Goal: Transaction & Acquisition: Register for event/course

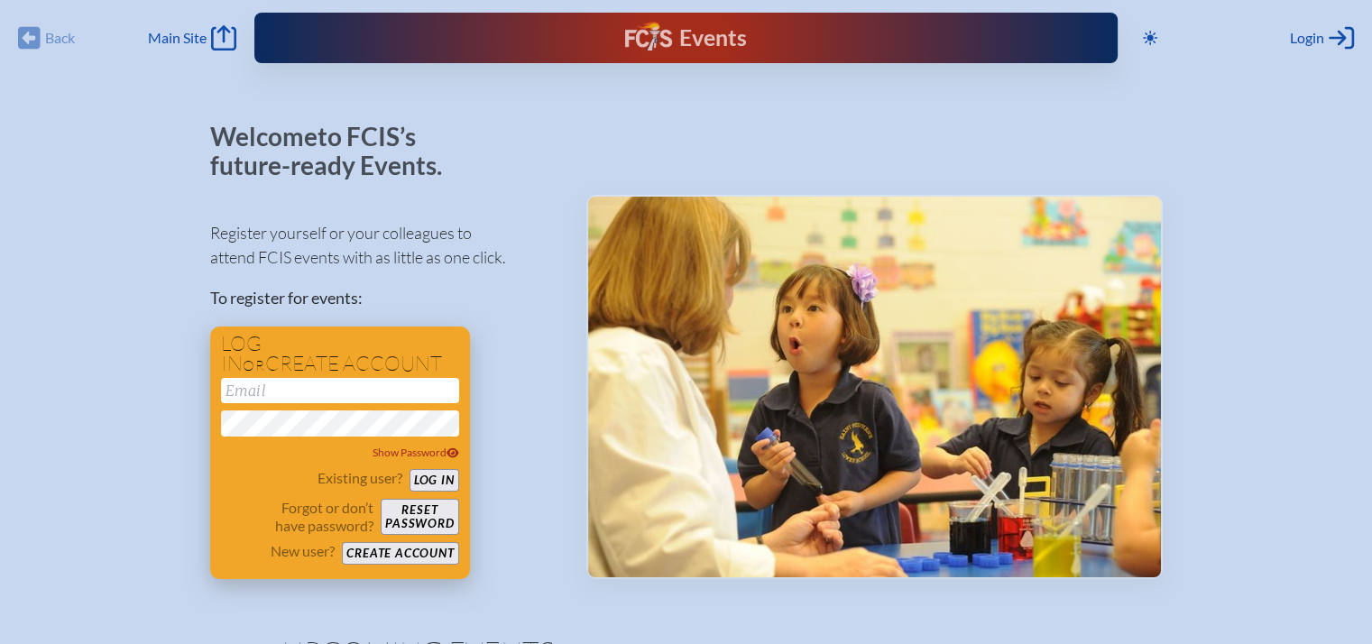
click at [326, 384] on input "email" at bounding box center [340, 390] width 238 height 25
type input "[EMAIL_ADDRESS][PERSON_NAME][DOMAIN_NAME]"
click at [424, 477] on button "Log in" at bounding box center [434, 480] width 50 height 23
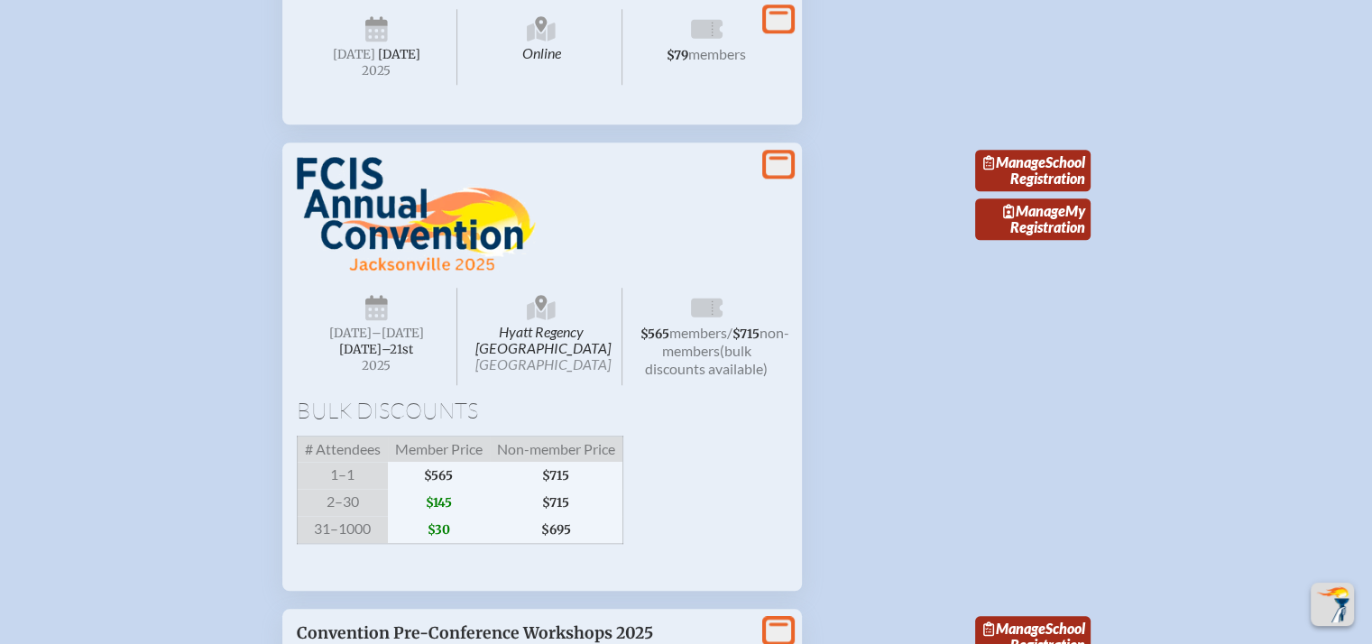
scroll to position [1733, 0]
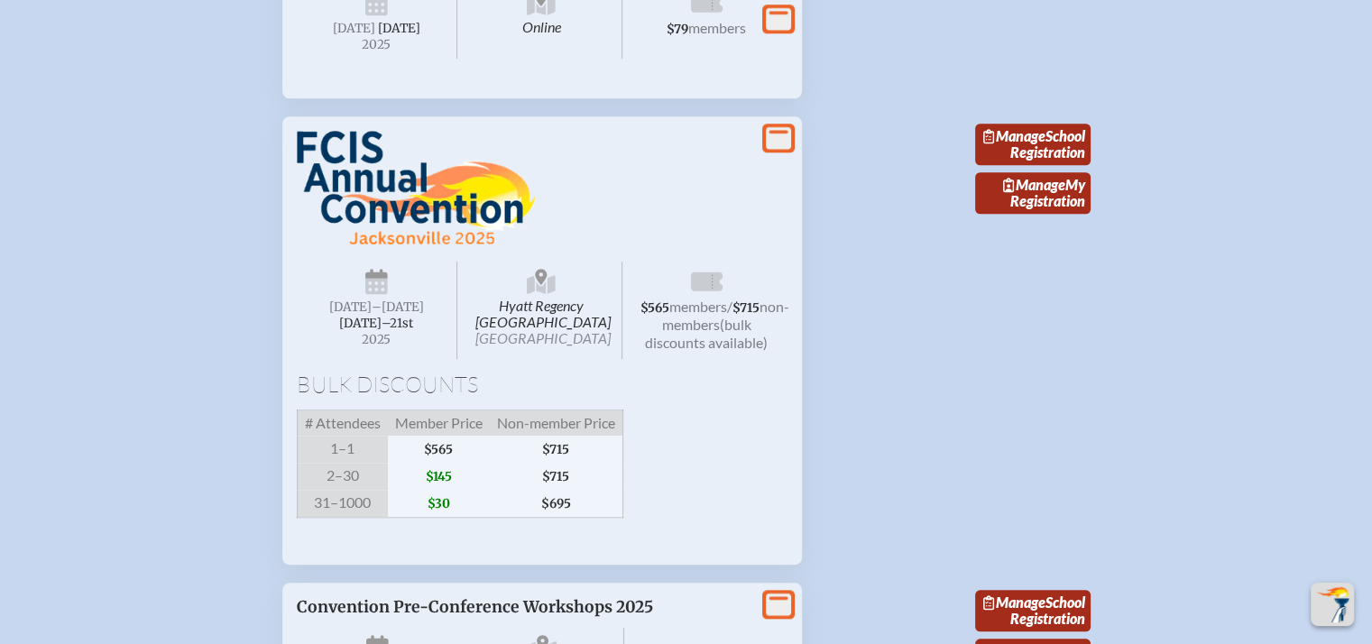
click at [689, 315] on span "members" at bounding box center [698, 306] width 58 height 17
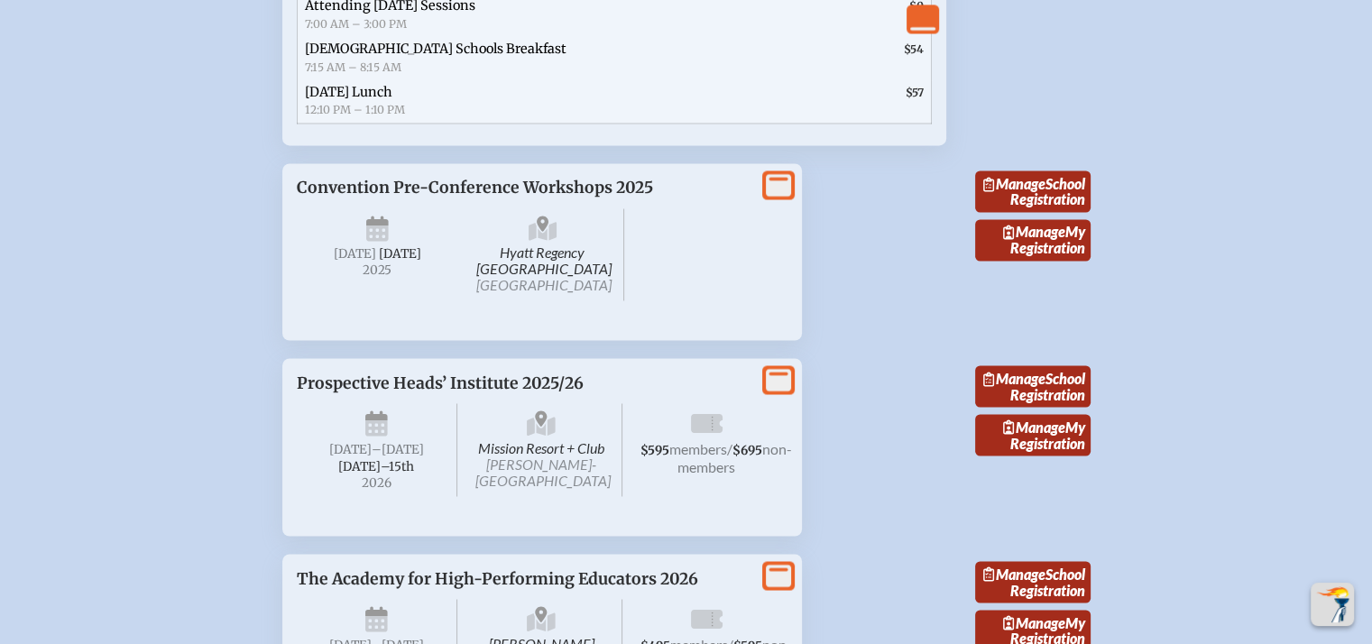
scroll to position [3038, 0]
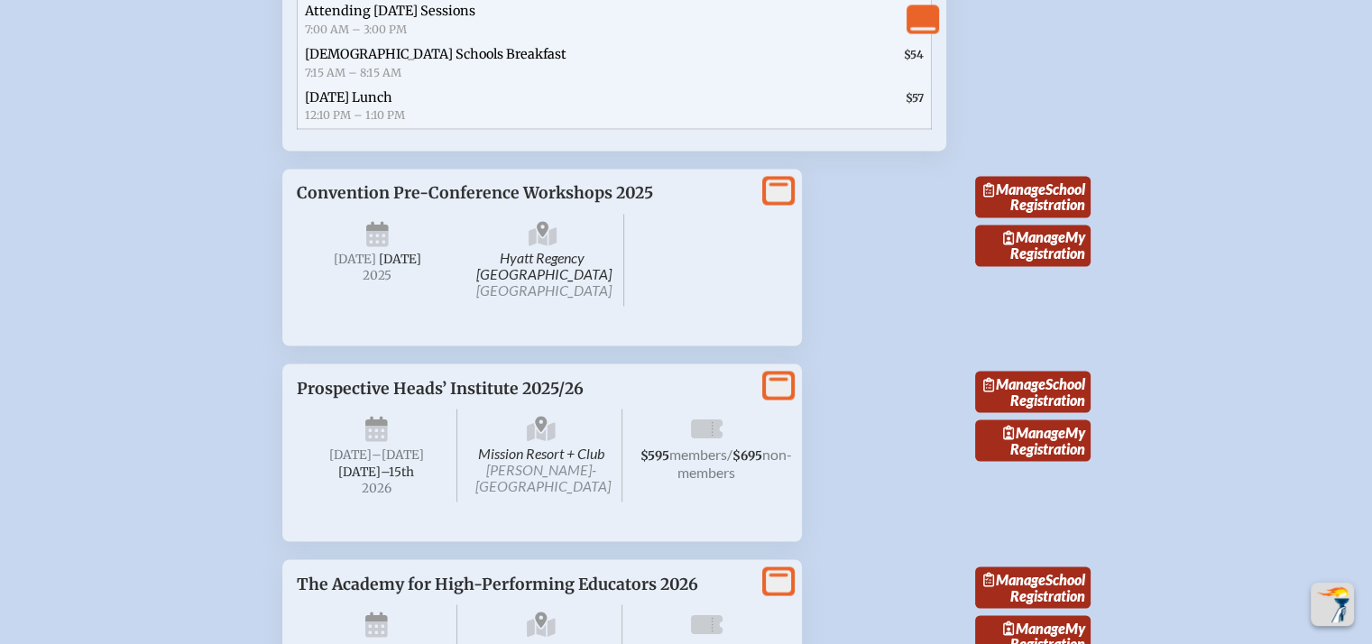
click at [786, 397] on icon at bounding box center [778, 385] width 25 height 23
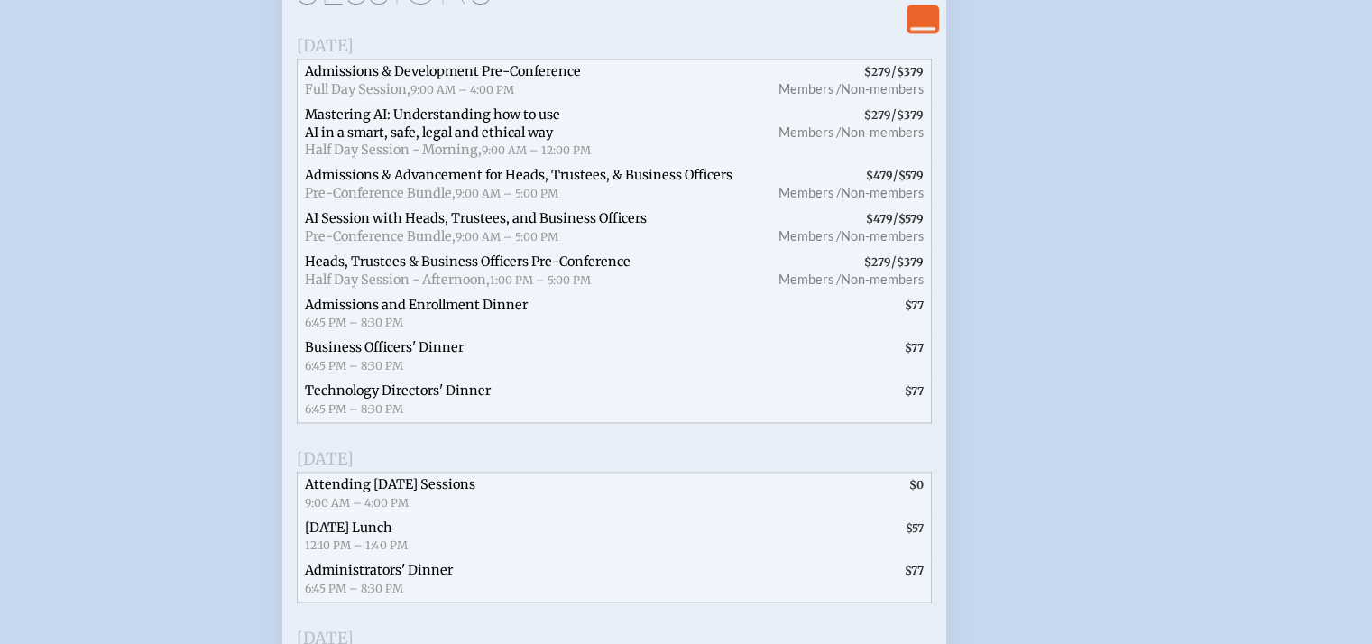
scroll to position [0, 0]
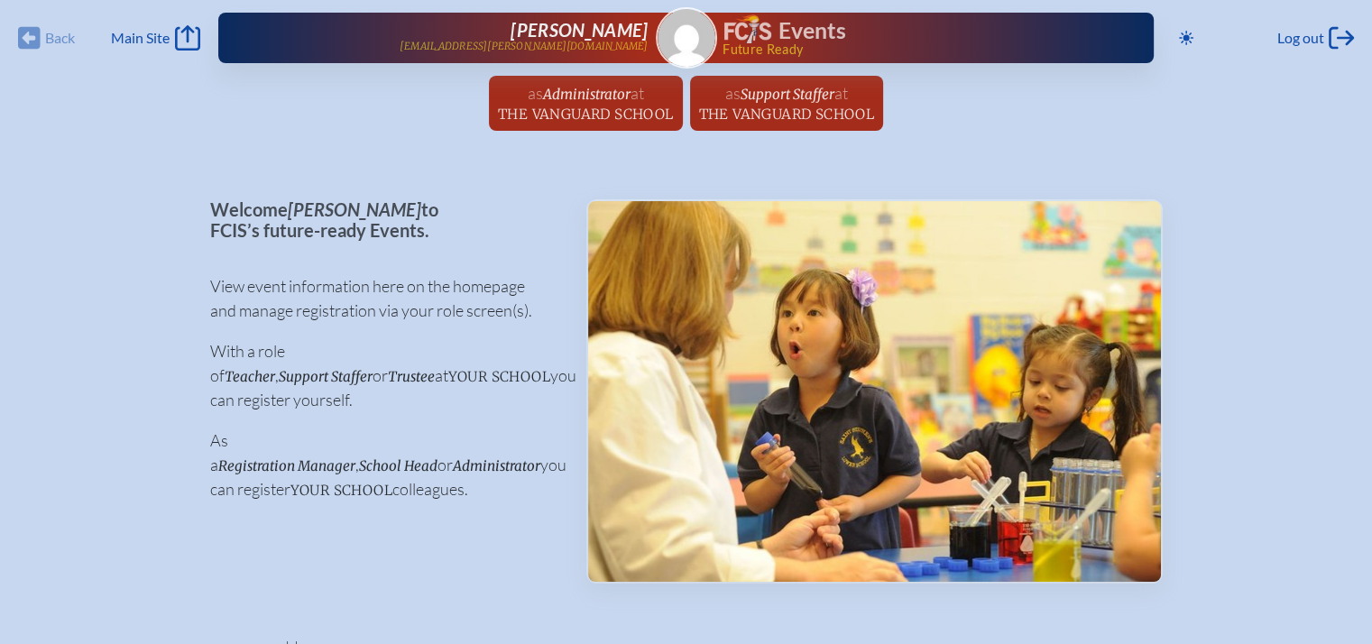
click at [687, 48] on img at bounding box center [686, 38] width 58 height 58
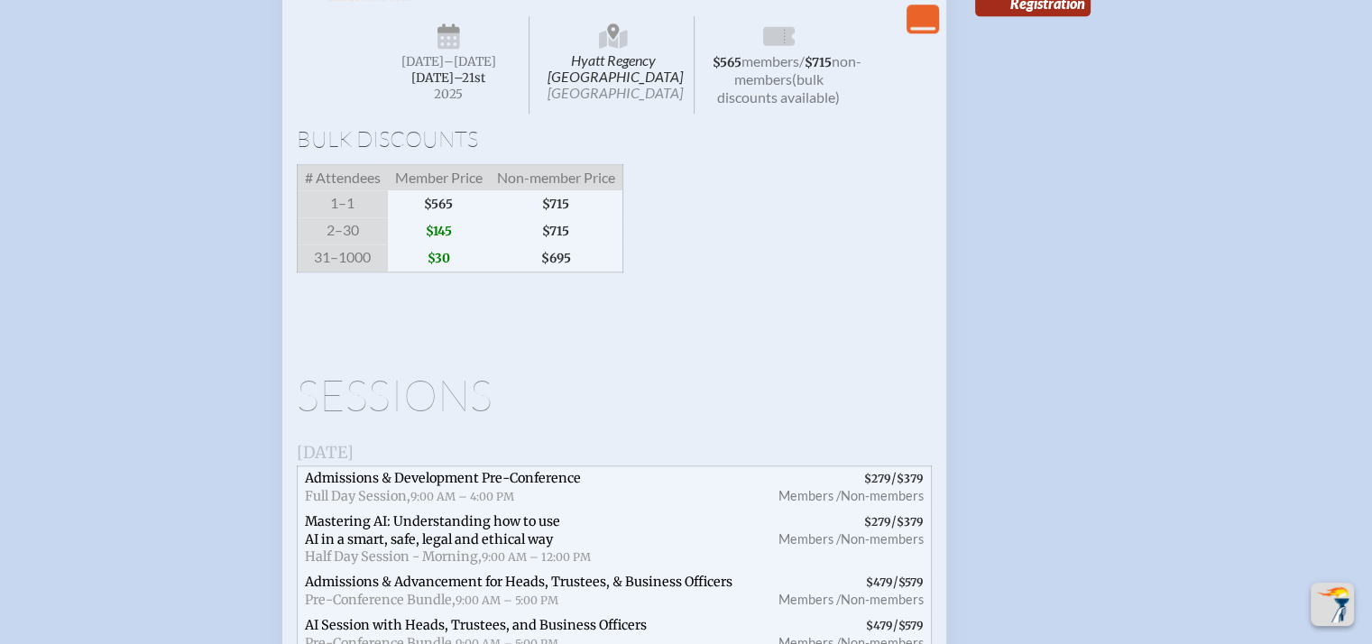
scroll to position [1903, 0]
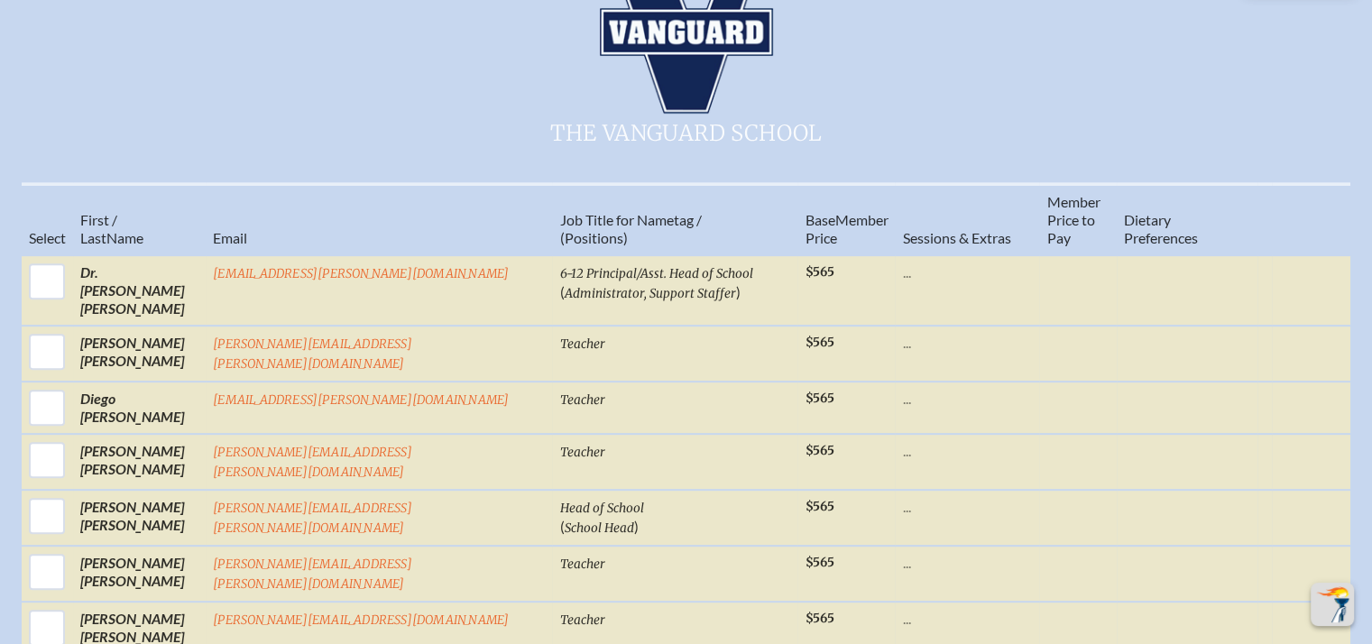
scroll to position [785, 0]
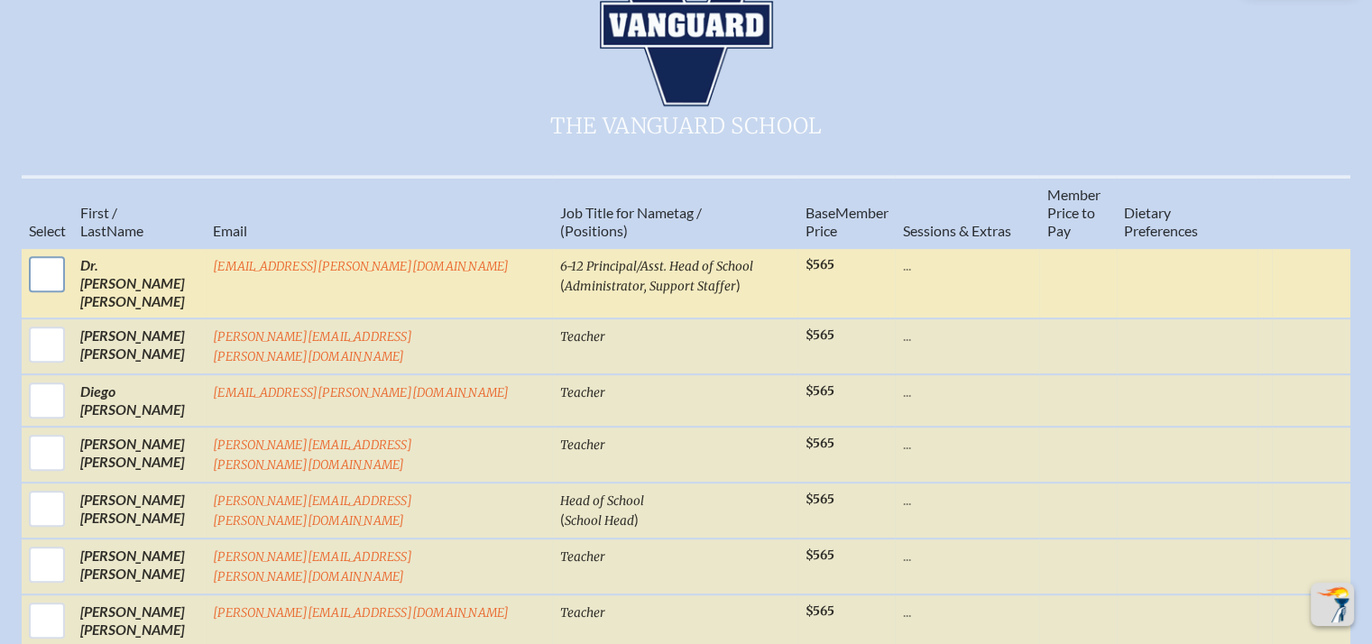
click at [69, 252] on input "checkbox" at bounding box center [46, 274] width 45 height 45
checkbox input "true"
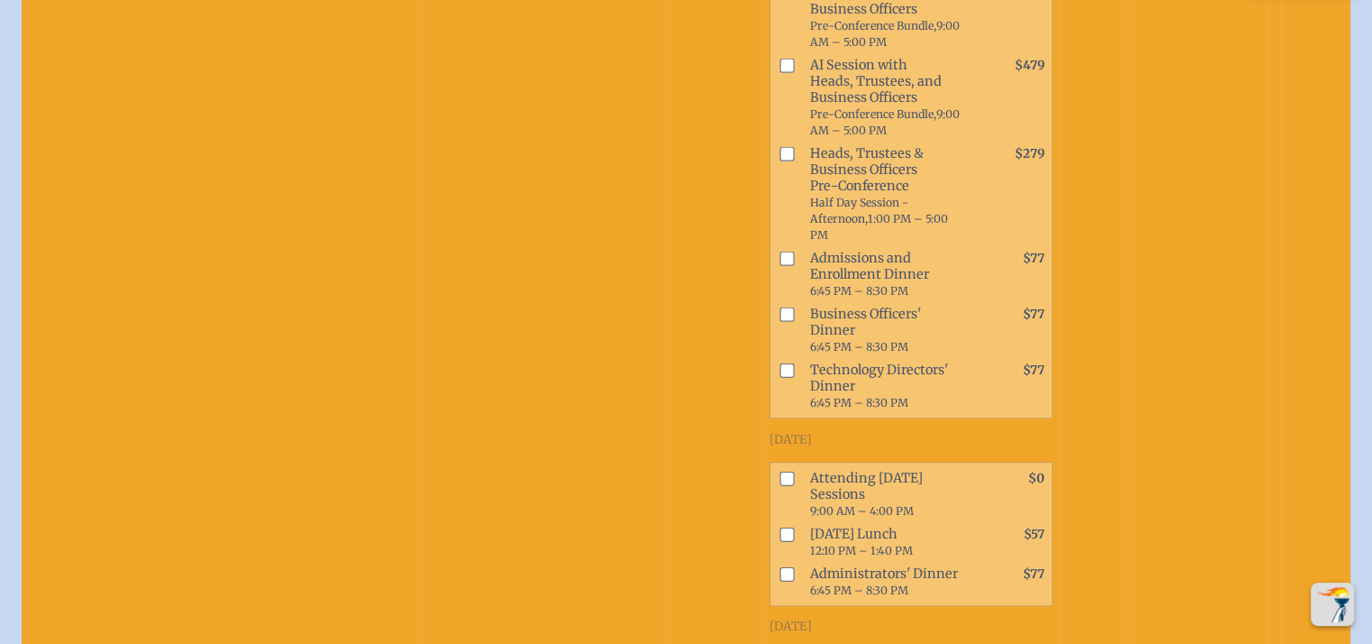
scroll to position [1384, 0]
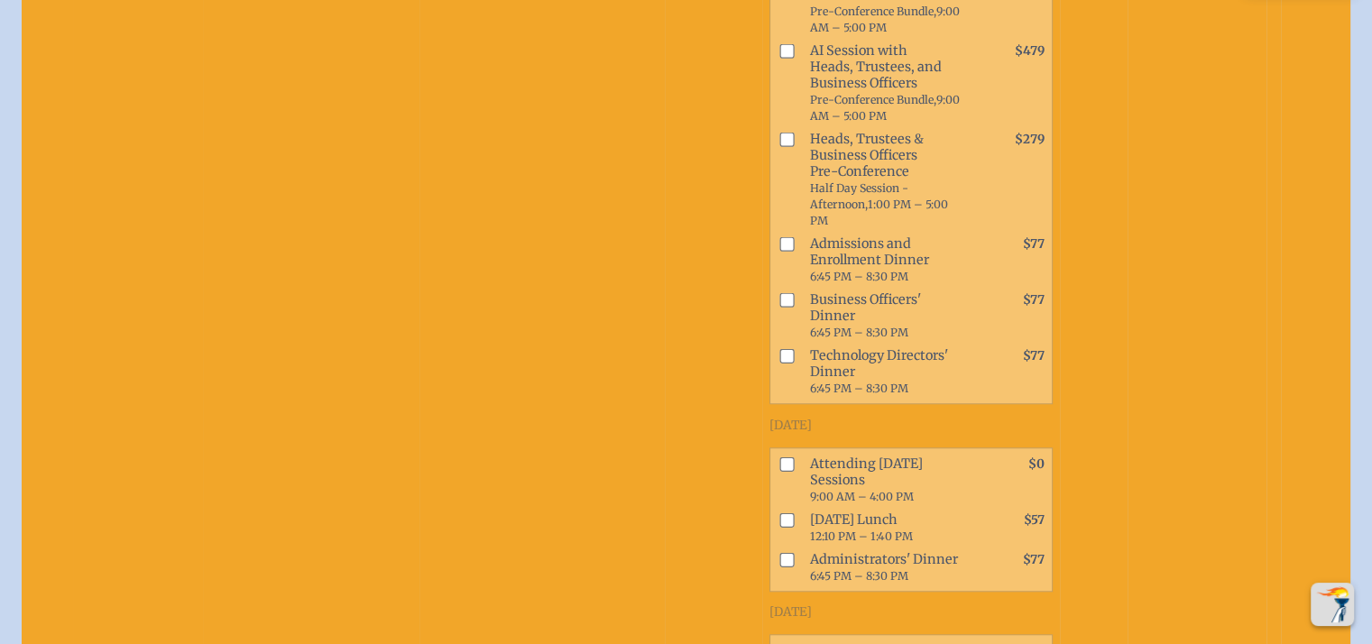
click at [779, 456] on input "checkbox" at bounding box center [786, 463] width 14 height 14
checkbox input "true"
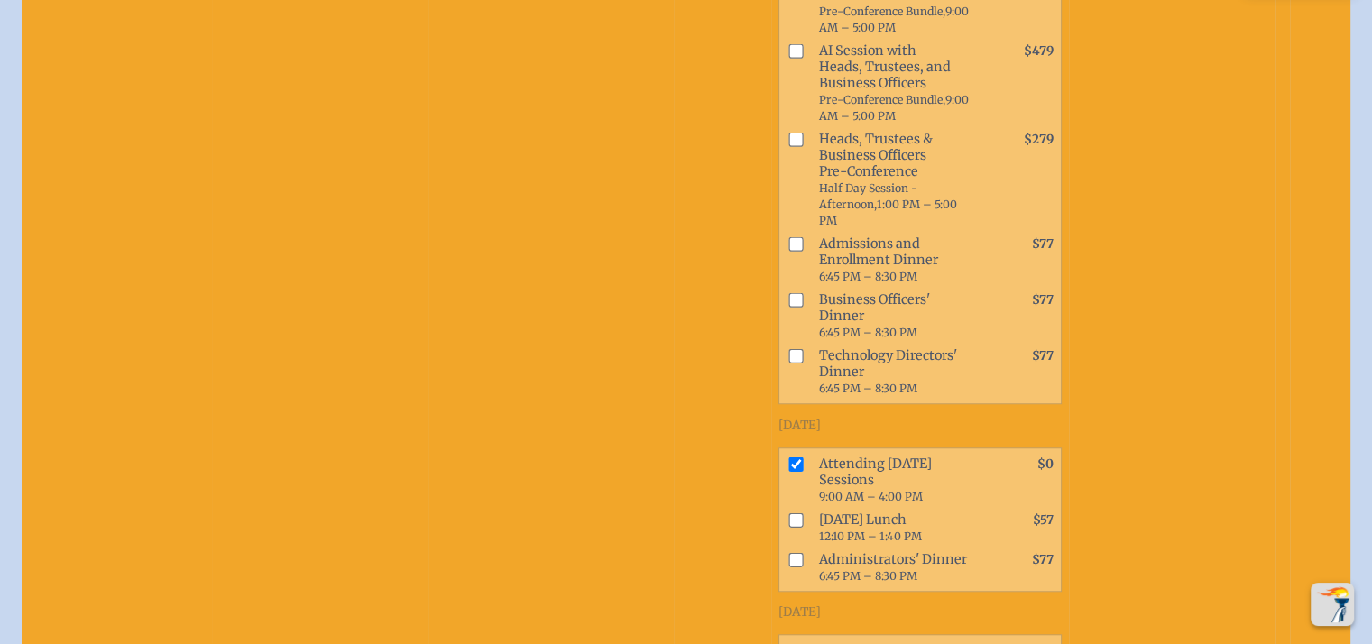
click at [788, 643] on input "checkbox" at bounding box center [795, 650] width 14 height 14
checkbox input "true"
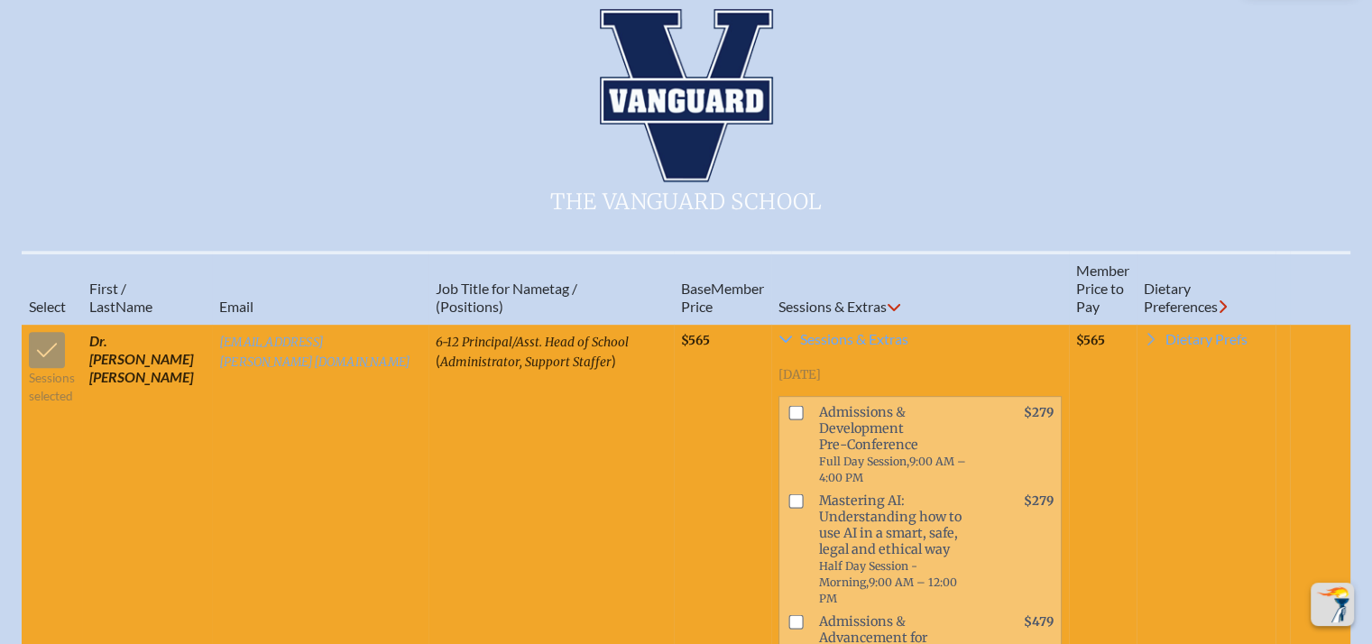
scroll to position [1621, 0]
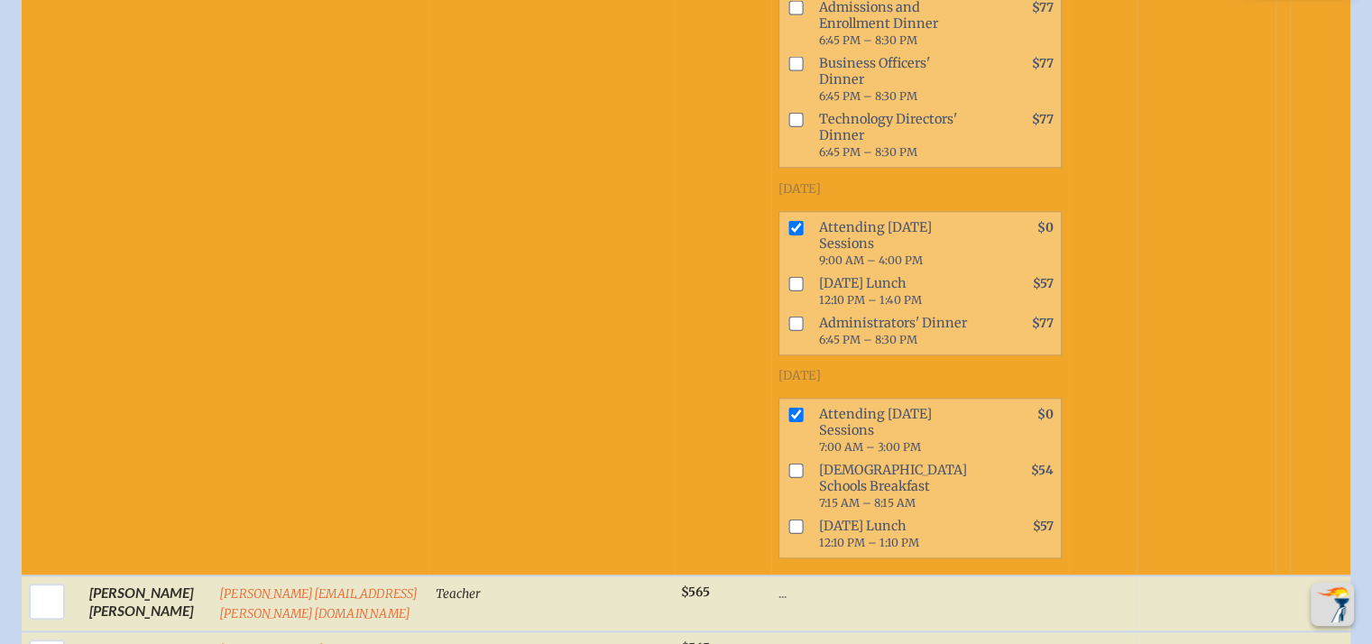
click at [788, 276] on input "checkbox" at bounding box center [795, 283] width 14 height 14
checkbox input "true"
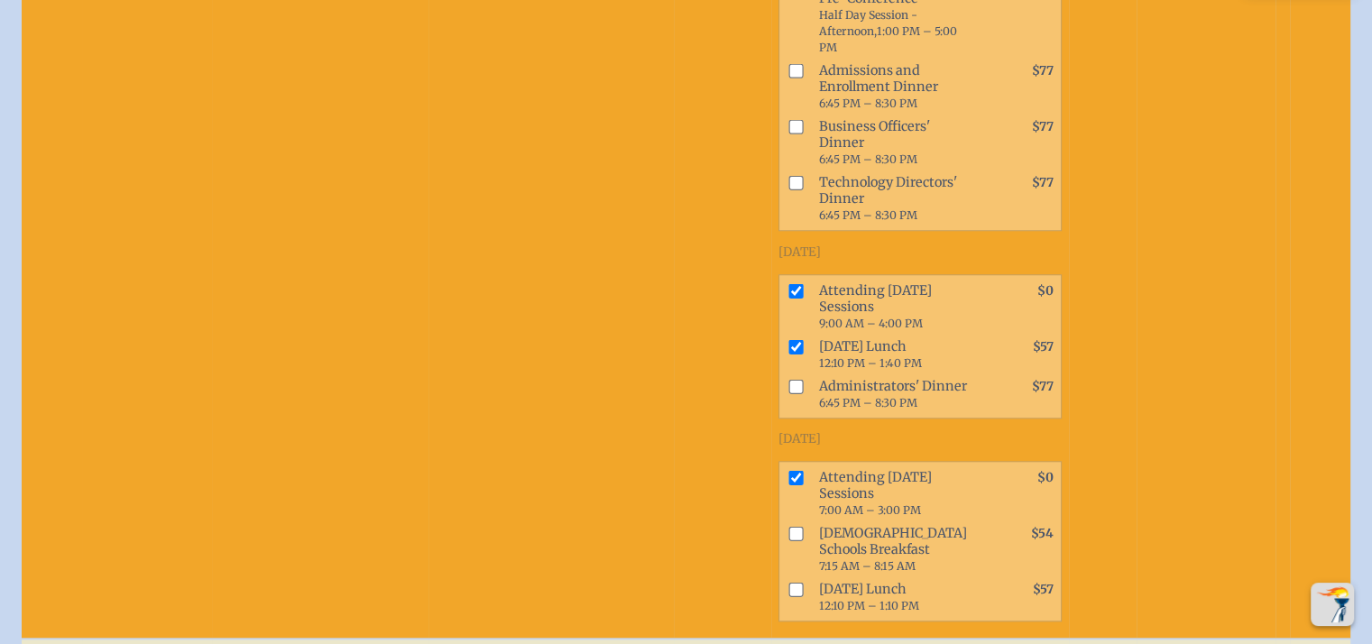
scroll to position [1562, 0]
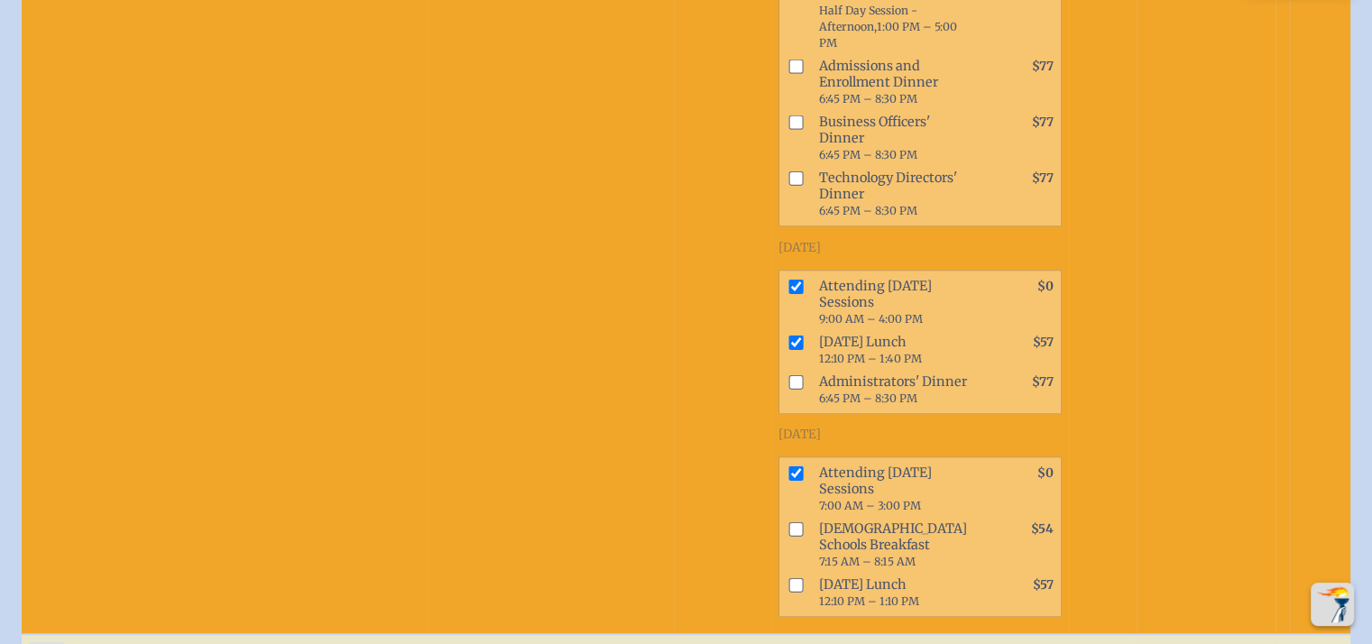
click at [788, 577] on input "checkbox" at bounding box center [795, 584] width 14 height 14
checkbox input "true"
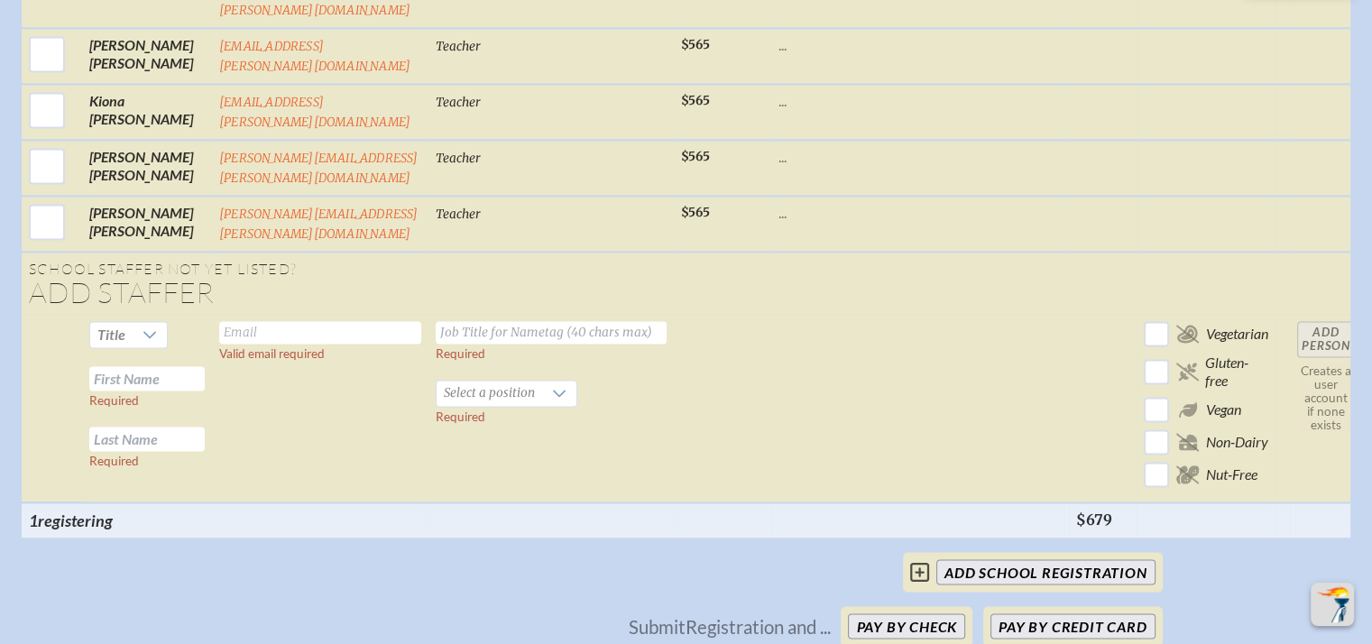
scroll to position [2911, 0]
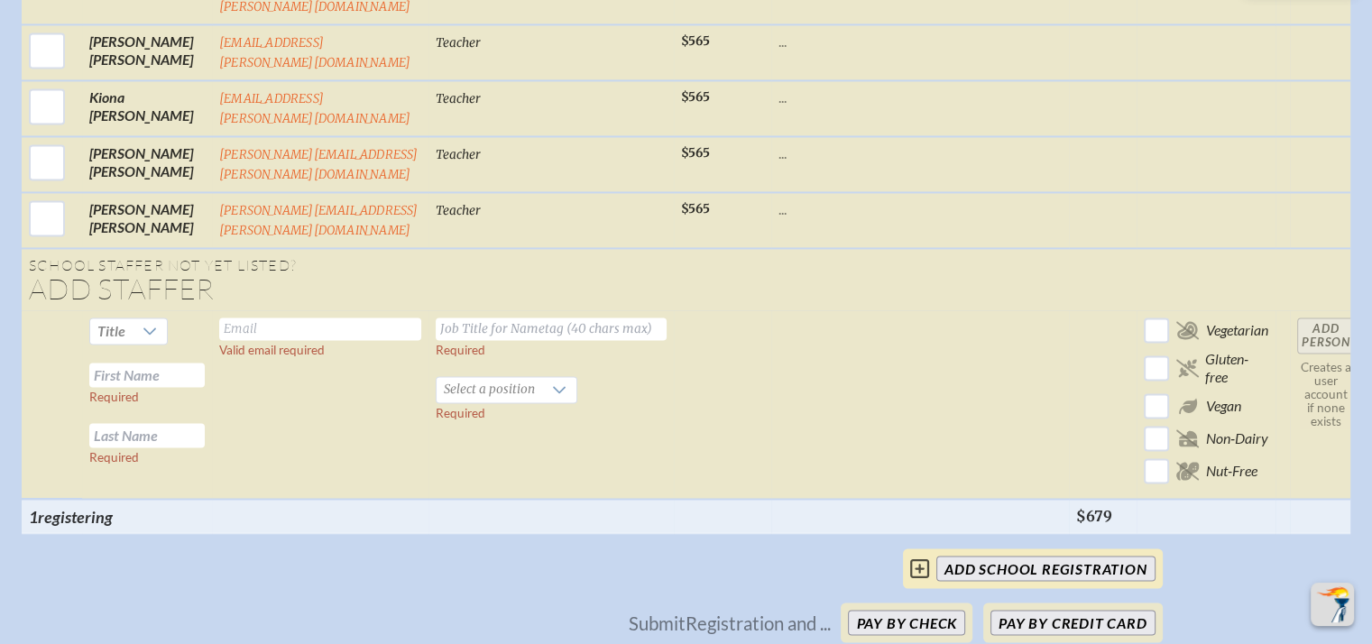
click at [1129, 556] on input "add School Registration" at bounding box center [1045, 568] width 218 height 25
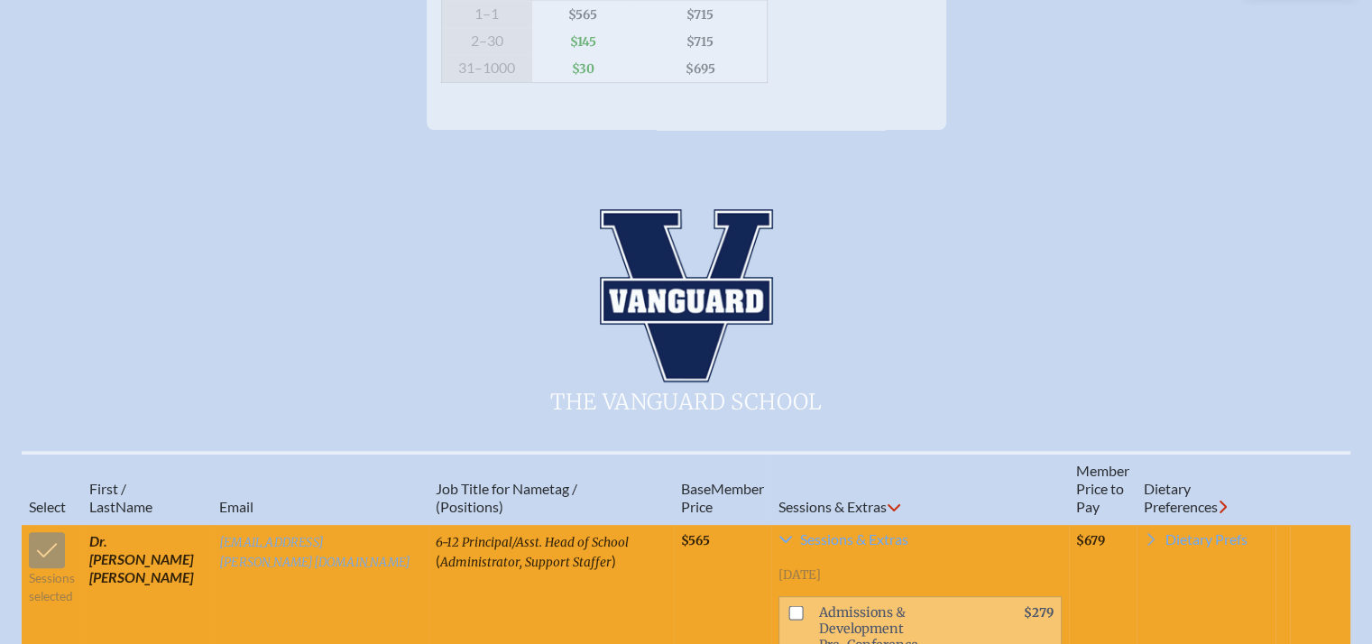
scroll to position [331, 0]
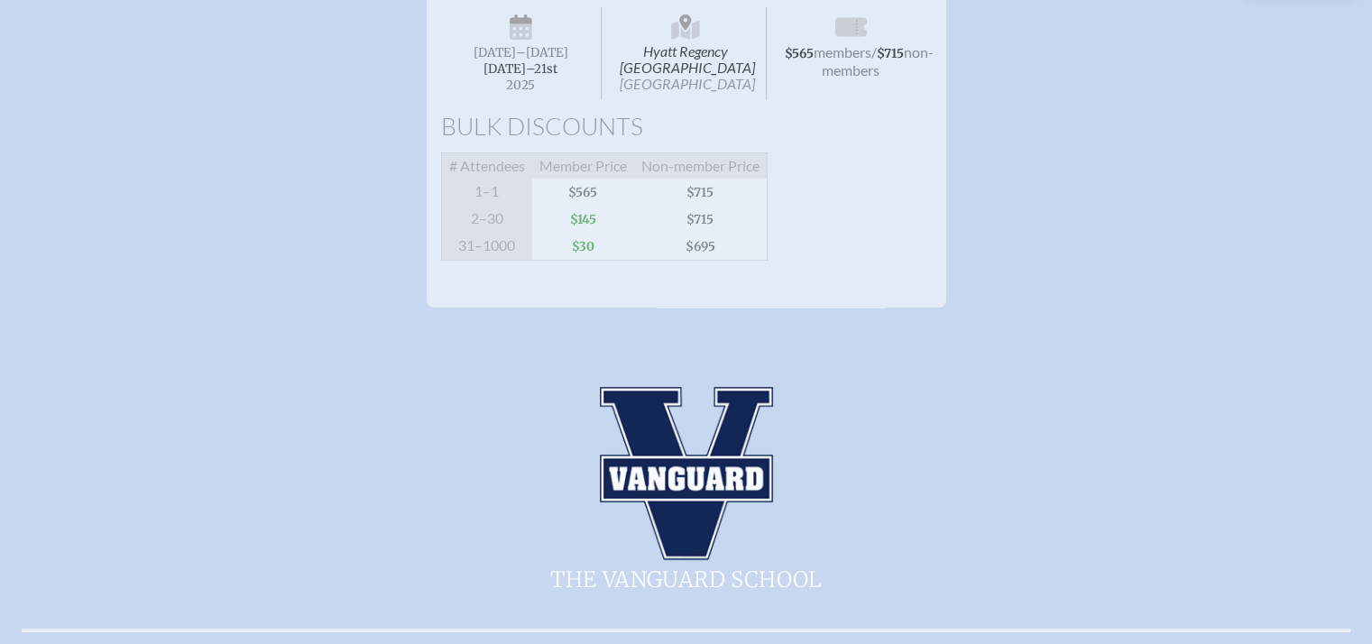
click at [1366, 104] on div "Hyatt Regency [GEOGRAPHIC_DATA] Jacksonville [DATE] –[DATE]–⁠21st , 2025 $565 m…" at bounding box center [686, 138] width 1372 height 340
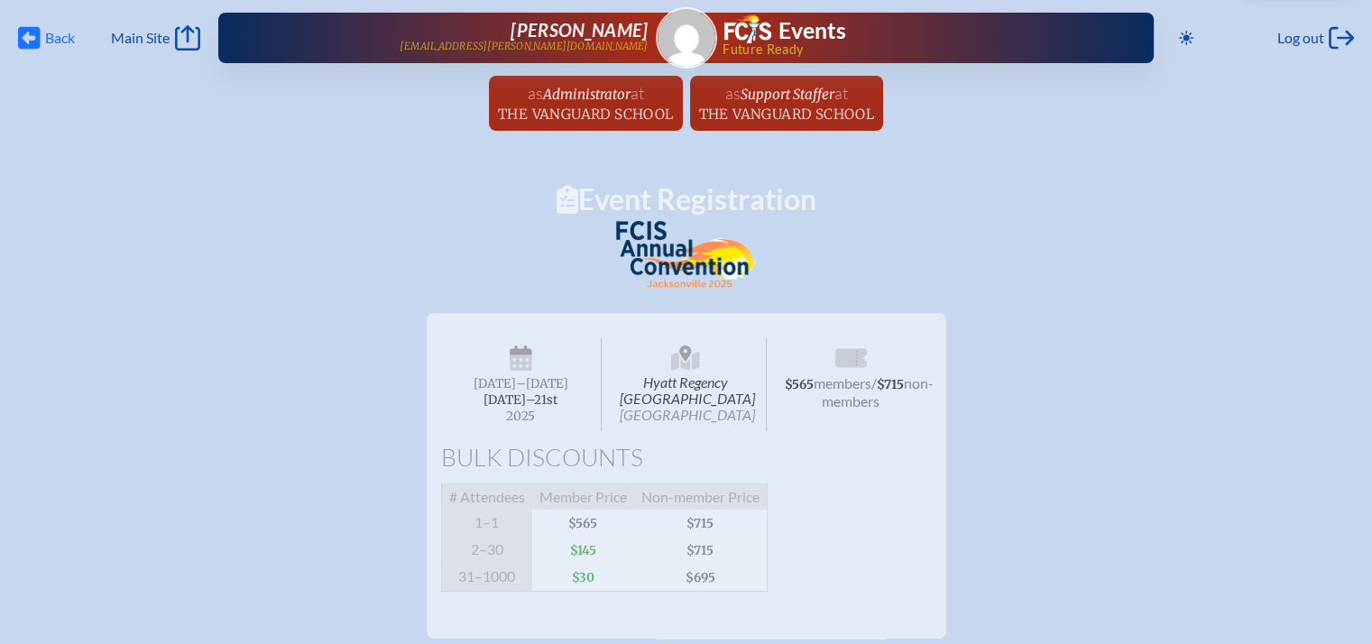
click at [32, 30] on icon at bounding box center [29, 38] width 23 height 23
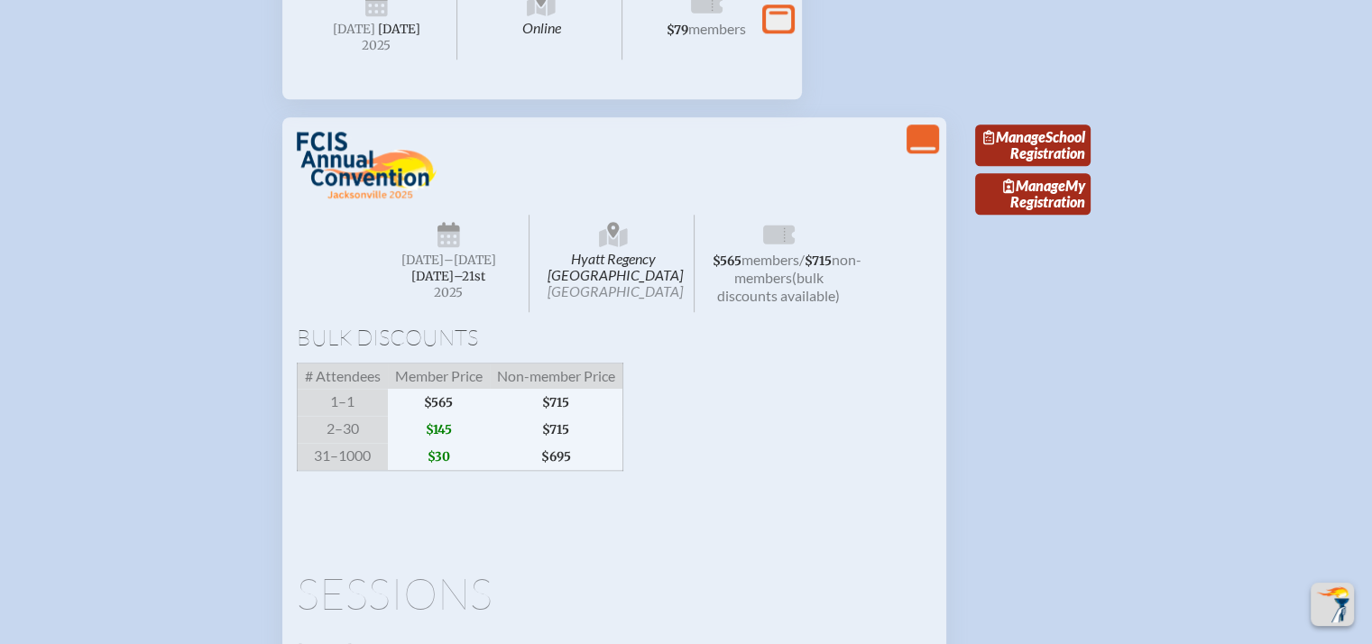
scroll to position [1771, 0]
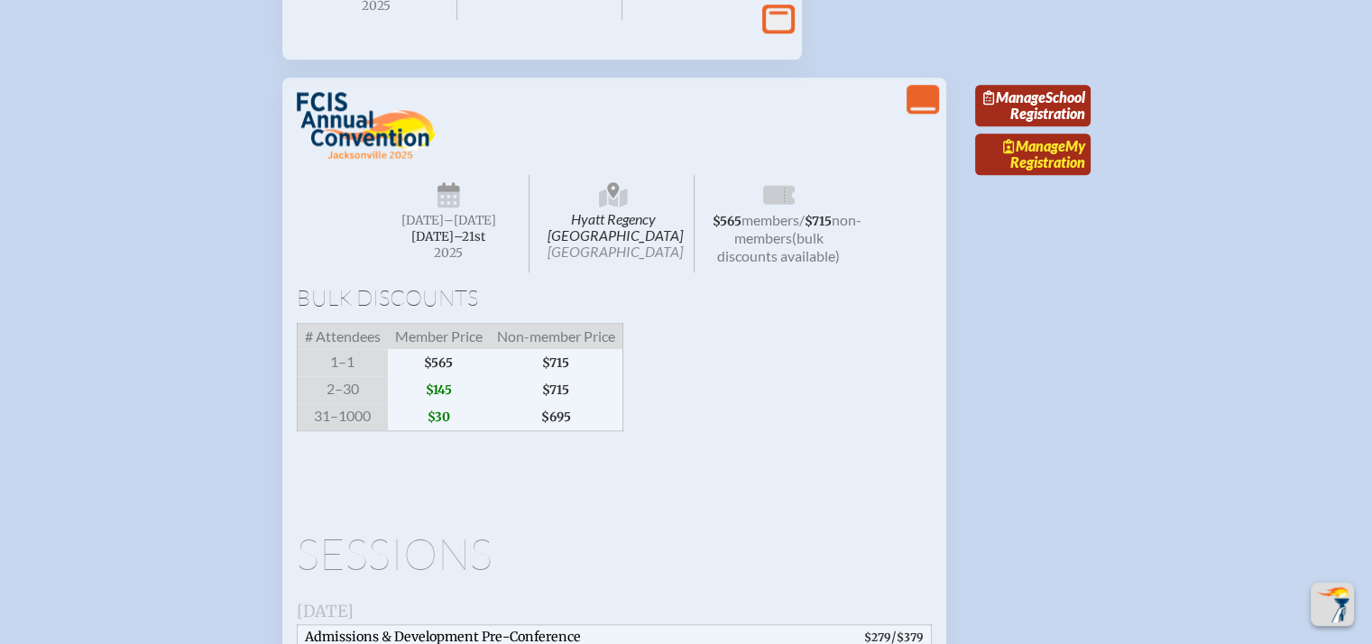
click at [1017, 175] on link "Manage My Registration" at bounding box center [1032, 153] width 115 height 41
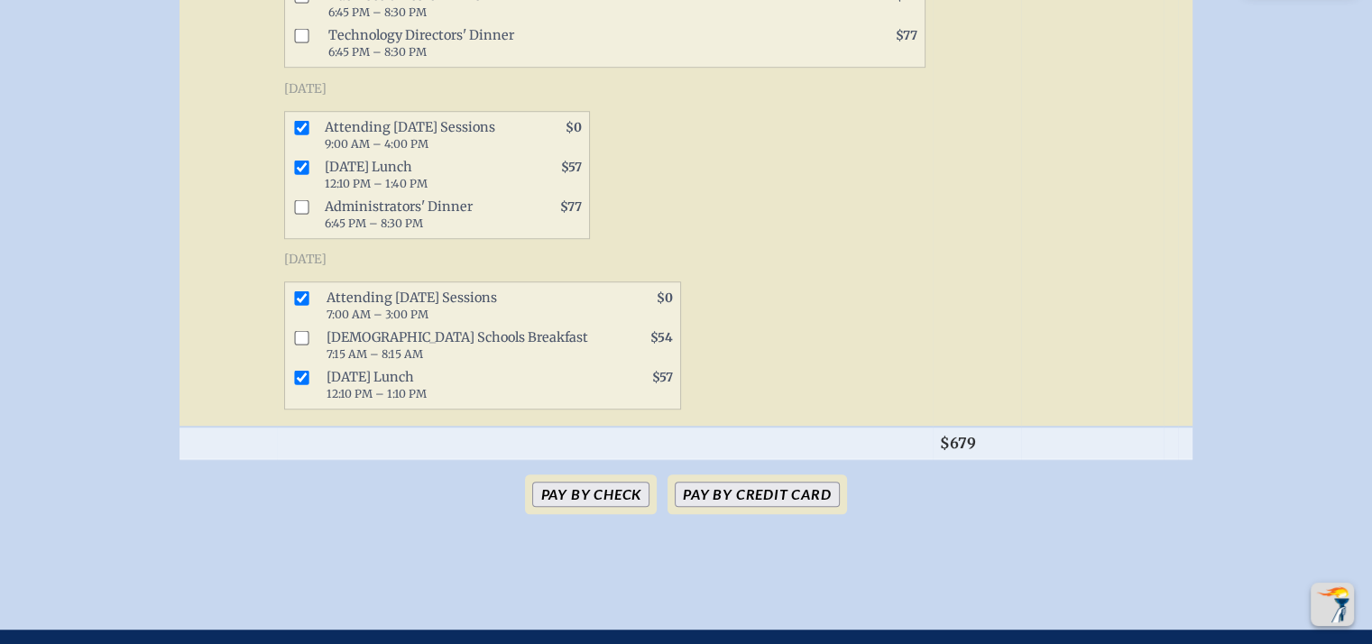
scroll to position [1247, 0]
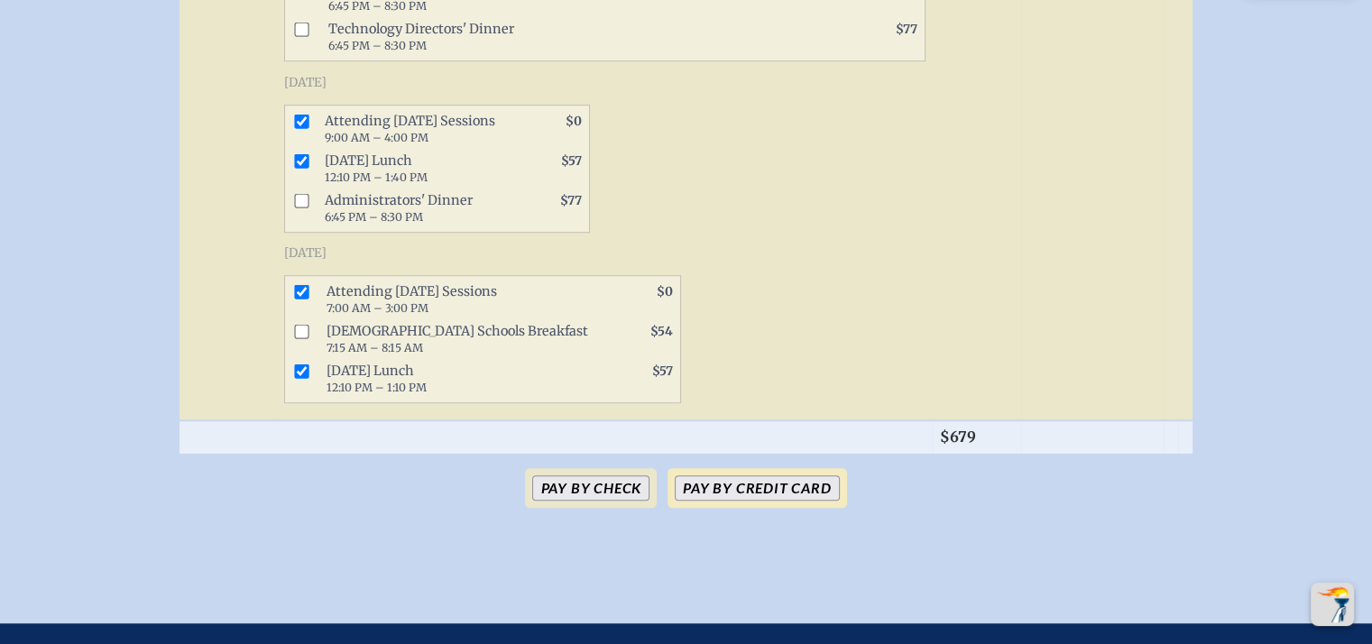
click at [771, 501] on button "Pay by Credit Card" at bounding box center [757, 487] width 164 height 25
